Goal: Task Accomplishment & Management: Manage account settings

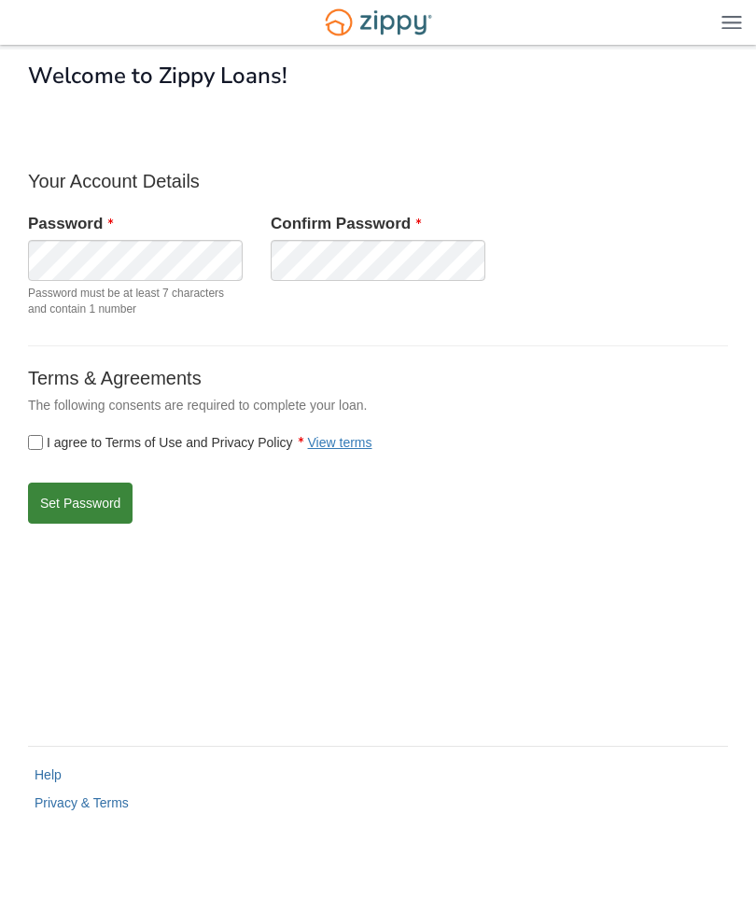
click at [60, 503] on button "Set Password" at bounding box center [80, 503] width 105 height 41
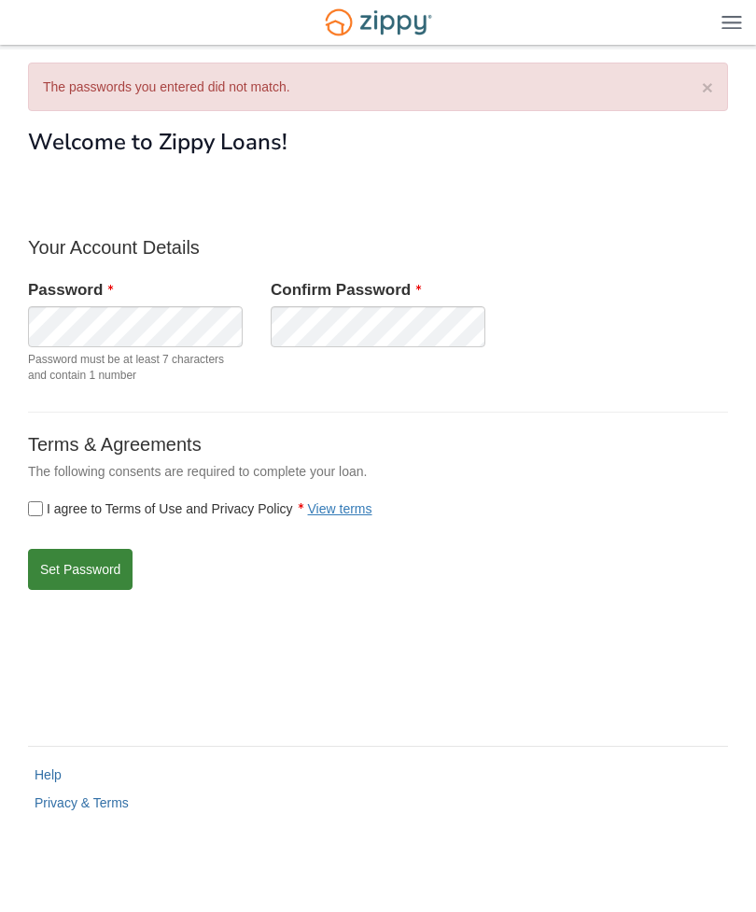
click at [64, 565] on button "Set Password" at bounding box center [80, 569] width 105 height 41
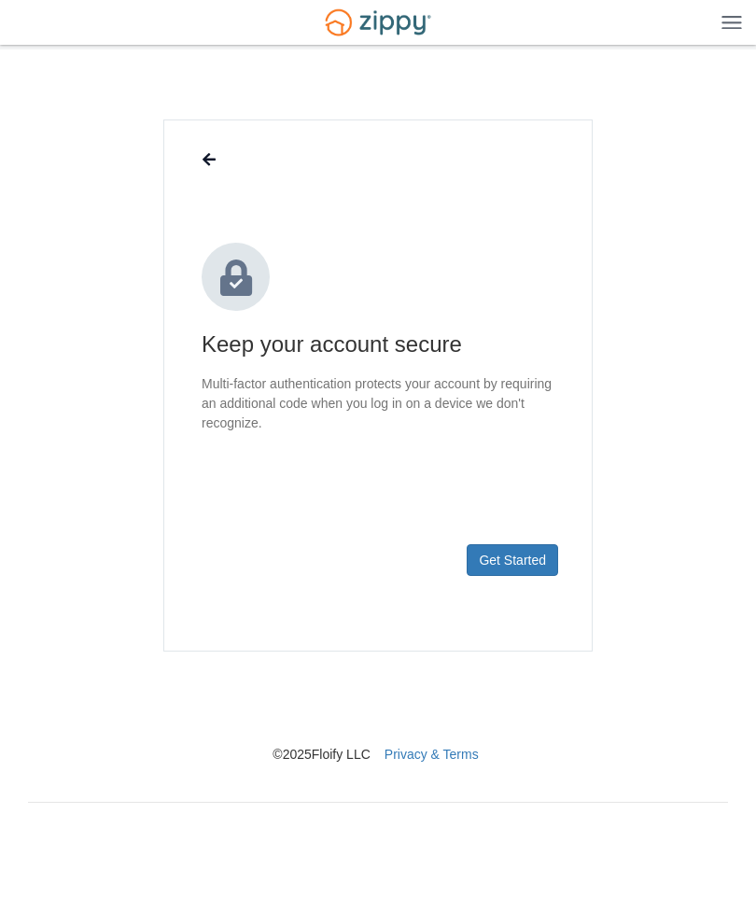
click at [532, 562] on button "Get Started" at bounding box center [512, 560] width 91 height 32
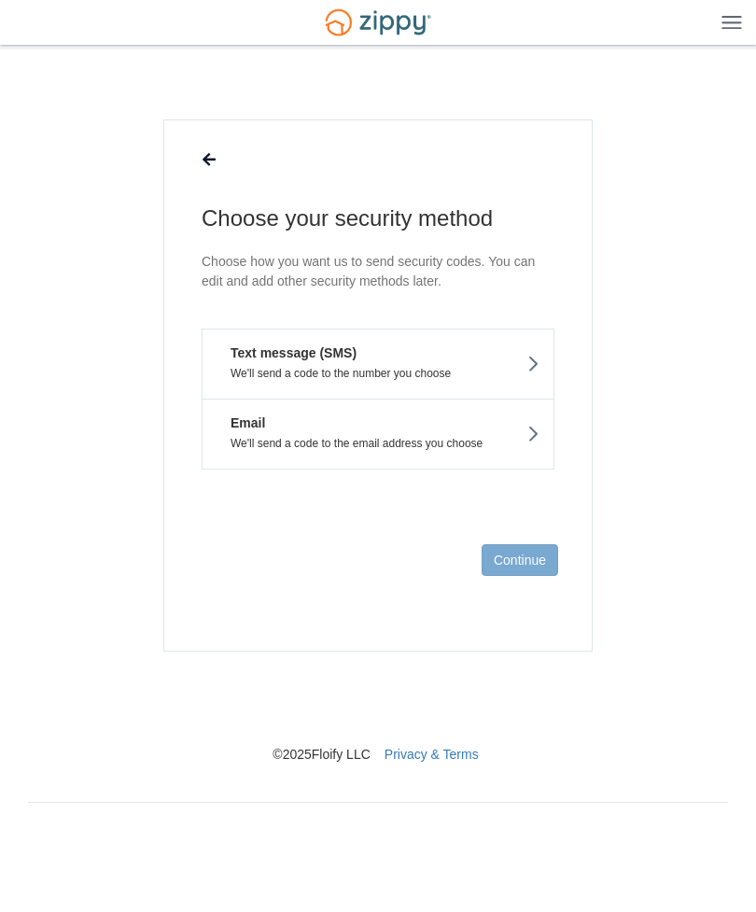
click at [225, 168] on button at bounding box center [208, 160] width 35 height 32
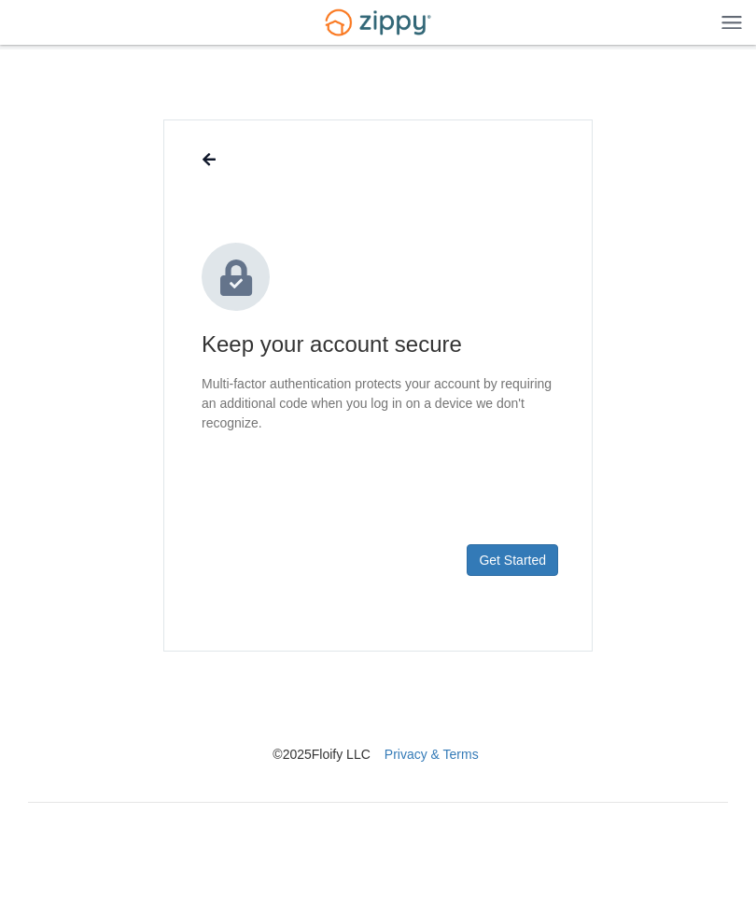
click at [211, 160] on icon at bounding box center [209, 160] width 13 height 15
